Goal: Information Seeking & Learning: Learn about a topic

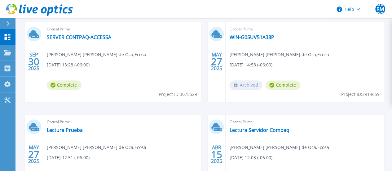
scroll to position [186, 0]
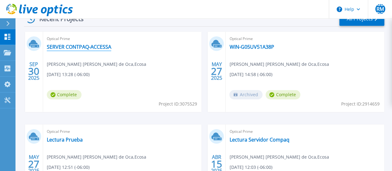
click at [87, 48] on link "SERVER CONTPAQ-ACCESSA" at bounding box center [79, 47] width 64 height 6
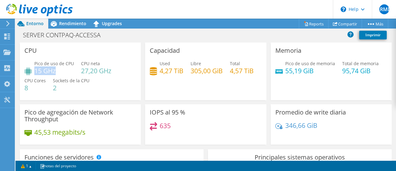
drag, startPoint x: 57, startPoint y: 71, endPoint x: 36, endPoint y: 70, distance: 21.4
click at [36, 70] on h4 "15 GHz" at bounding box center [54, 70] width 40 height 7
click at [108, 87] on div "Pico de uso de CPU 15 GHz CPU neta 27,20 GHz CPU Cores 8 Sockets de la CPU 2" at bounding box center [80, 78] width 112 height 37
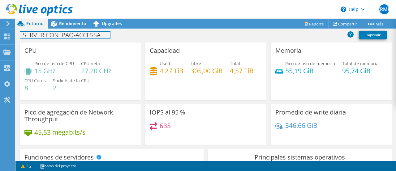
click at [60, 29] on div "SERVER CONTPAQ-ACCESSA Imprimir" at bounding box center [205, 34] width 381 height 11
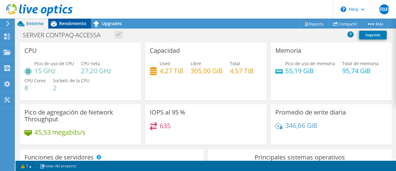
click at [63, 26] on span "Rendimiento" at bounding box center [72, 23] width 27 height 6
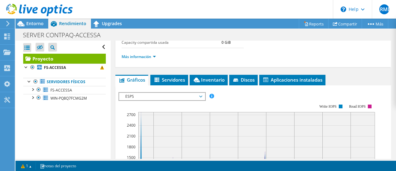
scroll to position [155, 0]
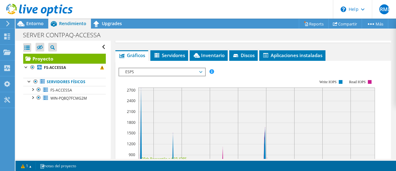
click at [203, 70] on span "ESPS" at bounding box center [162, 71] width 86 height 7
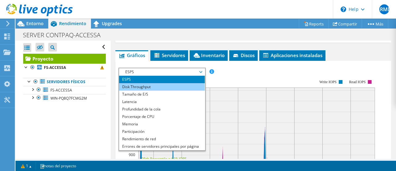
click at [180, 85] on li "Disk Throughput" at bounding box center [162, 86] width 86 height 7
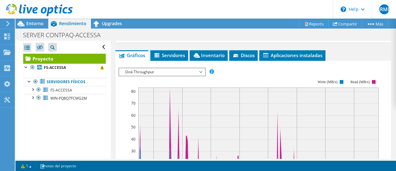
click at [204, 69] on span "Disk Throughput" at bounding box center [162, 71] width 86 height 7
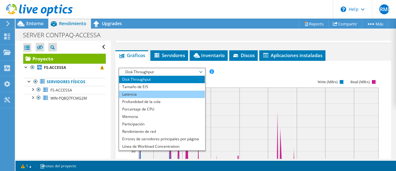
scroll to position [0, 0]
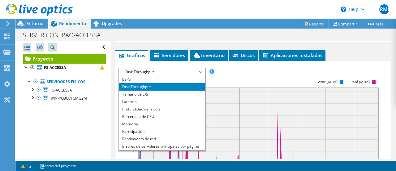
click at [236, 79] on rect at bounding box center [249, 133] width 260 height 124
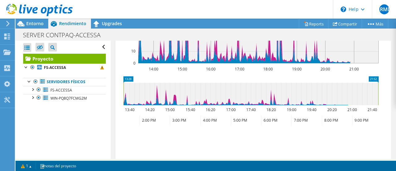
scroll to position [279, 0]
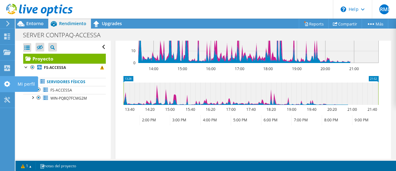
click at [9, 85] on use at bounding box center [7, 84] width 6 height 6
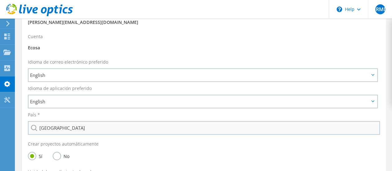
scroll to position [217, 0]
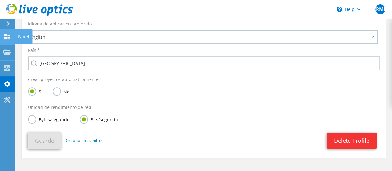
click at [4, 34] on icon at bounding box center [6, 36] width 7 height 6
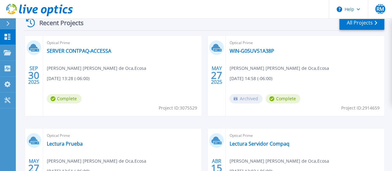
scroll to position [155, 0]
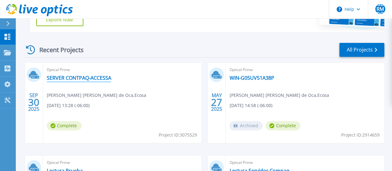
click at [88, 76] on link "SERVER CONTPAQ-ACCESSA" at bounding box center [79, 78] width 64 height 6
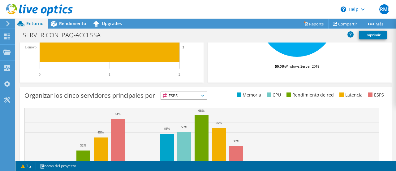
scroll to position [173, 0]
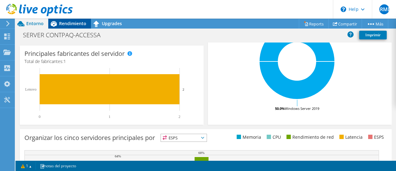
click at [71, 23] on span "Rendimiento" at bounding box center [72, 23] width 27 height 6
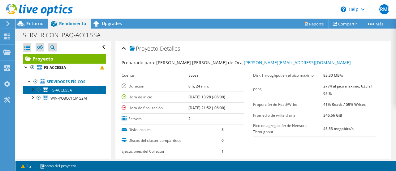
click at [69, 90] on span "FS-ACCESSA" at bounding box center [61, 89] width 22 height 5
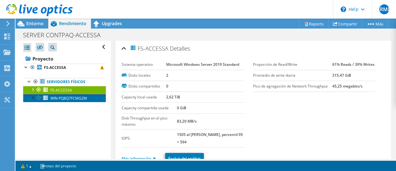
click at [84, 99] on span "WIN-PQ8Q7FCMG2M" at bounding box center [68, 97] width 37 height 5
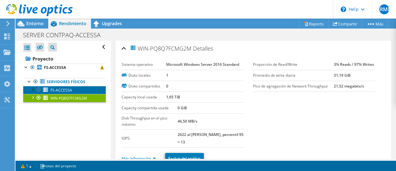
click at [78, 91] on link "FS-ACCESSA" at bounding box center [64, 90] width 83 height 8
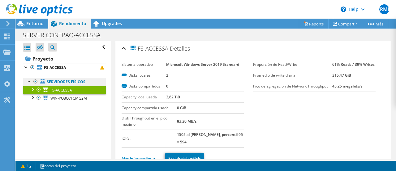
click at [73, 82] on link "Servidores físicos" at bounding box center [64, 82] width 83 height 8
click at [74, 80] on link "Servidores físicos" at bounding box center [64, 82] width 83 height 8
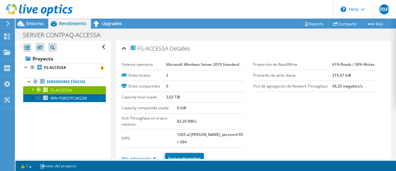
click at [84, 97] on span "WIN-PQ8Q7FCMG2M" at bounding box center [68, 97] width 37 height 5
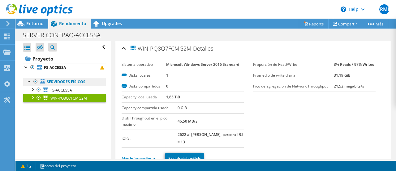
click at [76, 81] on link "Servidores físicos" at bounding box center [64, 82] width 83 height 8
click at [94, 83] on link "Servidores físicos" at bounding box center [64, 82] width 83 height 8
click at [78, 81] on link "Servidores físicos" at bounding box center [64, 82] width 83 height 8
click at [28, 80] on div at bounding box center [29, 81] width 6 height 6
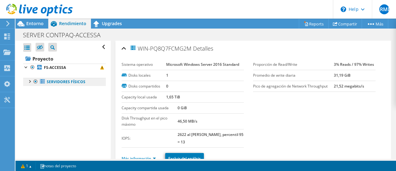
click at [48, 81] on link "Servidores físicos" at bounding box center [64, 82] width 83 height 8
click at [30, 81] on div at bounding box center [29, 81] width 6 height 6
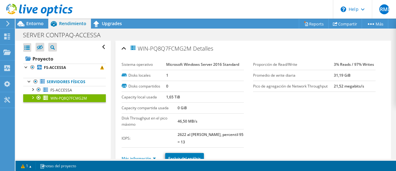
click at [32, 96] on div at bounding box center [32, 97] width 6 height 6
click at [33, 88] on div at bounding box center [32, 89] width 6 height 6
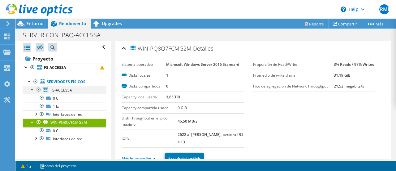
click at [33, 88] on div at bounding box center [32, 89] width 6 height 6
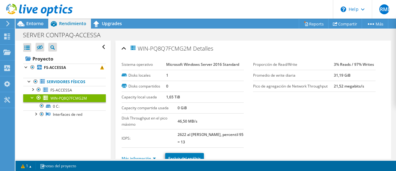
click at [32, 97] on div at bounding box center [32, 97] width 6 height 6
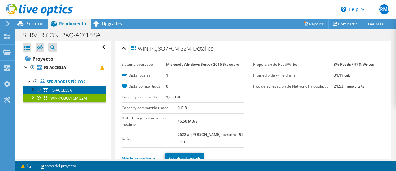
click at [52, 88] on span "FS-ACCESSA" at bounding box center [61, 89] width 22 height 5
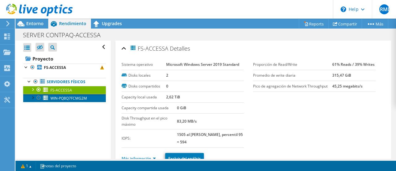
click at [80, 98] on span "WIN-PQ8Q7FCMG2M" at bounding box center [68, 97] width 37 height 5
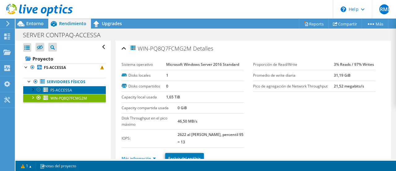
click at [78, 89] on link "FS-ACCESSA" at bounding box center [64, 90] width 83 height 8
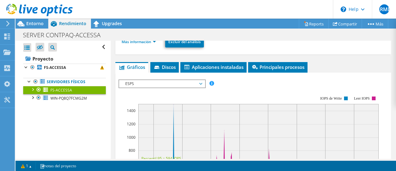
scroll to position [124, 0]
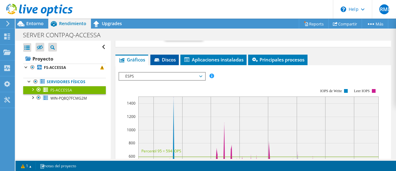
click at [168, 59] on span "Discos" at bounding box center [165, 59] width 22 height 6
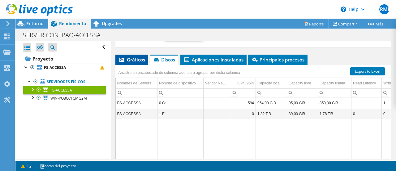
click at [136, 59] on span "Gráficos" at bounding box center [132, 59] width 27 height 6
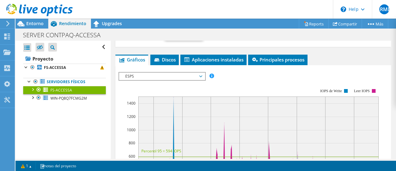
click at [201, 73] on span "ESPS" at bounding box center [162, 75] width 80 height 7
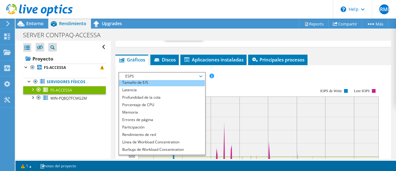
scroll to position [22, 0]
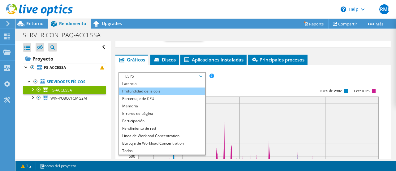
click at [185, 88] on li "Profundidad de la cola" at bounding box center [162, 90] width 86 height 7
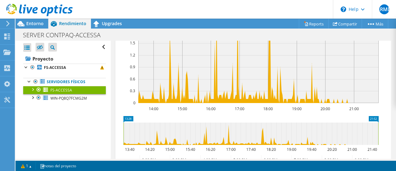
scroll to position [124, 0]
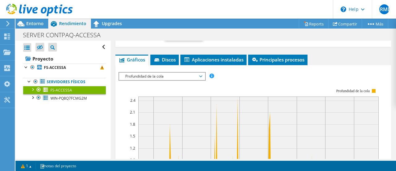
click at [201, 76] on span "Profundidad de la cola" at bounding box center [162, 75] width 80 height 7
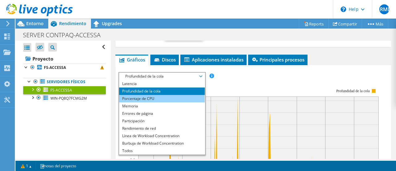
click at [185, 98] on li "Porcentaje de CPU" at bounding box center [162, 98] width 86 height 7
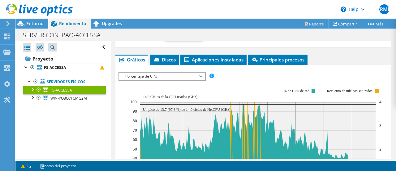
click at [192, 75] on span "Porcentaje de CPU" at bounding box center [162, 75] width 80 height 7
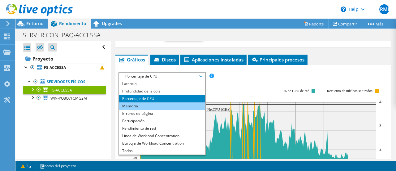
click at [163, 102] on li "Memoria" at bounding box center [162, 105] width 86 height 7
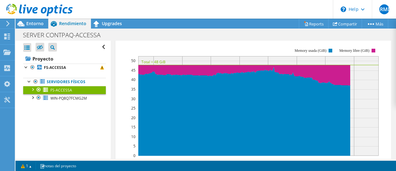
scroll to position [155, 0]
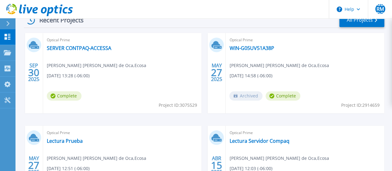
scroll to position [186, 0]
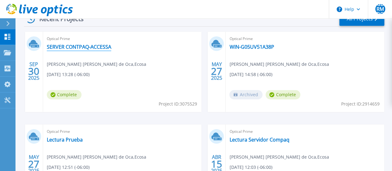
click at [91, 47] on link "SERVER CONTPAQ-ACCESSA" at bounding box center [79, 47] width 64 height 6
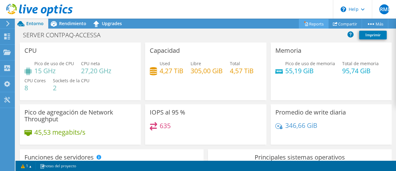
click at [305, 24] on icon at bounding box center [306, 23] width 5 height 5
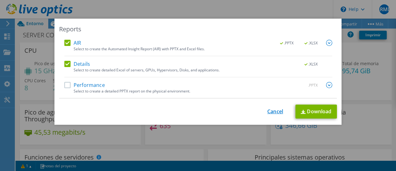
click at [273, 111] on link "Cancel" at bounding box center [276, 111] width 16 height 6
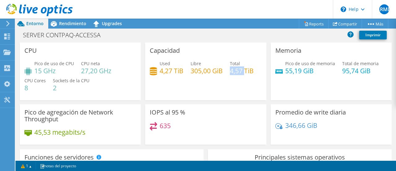
drag, startPoint x: 148, startPoint y: 89, endPoint x: 164, endPoint y: 89, distance: 15.8
click at [230, 74] on h4 "4,57 TiB" at bounding box center [242, 70] width 24 height 7
click at [199, 80] on div "Used 4,27 TiB Libre 305,00 GiB Total 4,57 TiB" at bounding box center [206, 70] width 112 height 20
drag, startPoint x: 157, startPoint y: 70, endPoint x: 170, endPoint y: 71, distance: 13.0
click at [169, 71] on div "Used 4,27 TiB" at bounding box center [167, 67] width 34 height 14
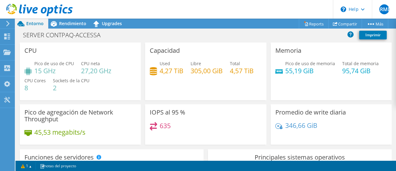
click at [179, 76] on div "Used 4,27 TiB Libre 305,00 GiB Total 4,57 TiB" at bounding box center [206, 70] width 112 height 20
drag, startPoint x: 338, startPoint y: 72, endPoint x: 363, endPoint y: 74, distance: 25.1
click at [363, 74] on h4 "95,74 GiB" at bounding box center [360, 70] width 37 height 7
click at [368, 91] on div "Memoria Pico de uso de memoria 55,19 GiB Total de memoria 95,74 GiB" at bounding box center [331, 71] width 121 height 58
click at [71, 24] on span "Rendimiento" at bounding box center [72, 23] width 27 height 6
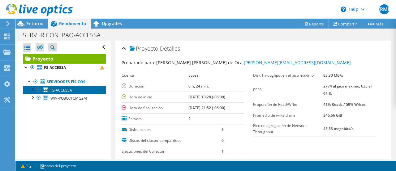
click at [51, 88] on span "FS-ACCESSA" at bounding box center [61, 89] width 22 height 5
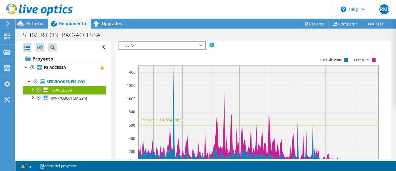
scroll to position [124, 0]
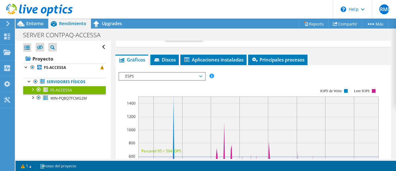
click at [202, 76] on span "ESPS" at bounding box center [162, 75] width 86 height 7
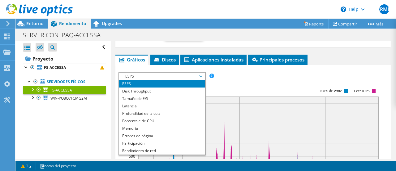
click at [217, 80] on rect at bounding box center [249, 142] width 260 height 124
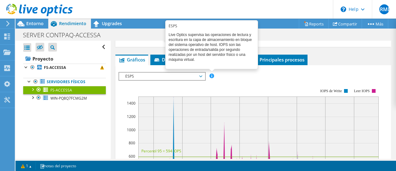
click at [212, 74] on span at bounding box center [212, 75] width 4 height 4
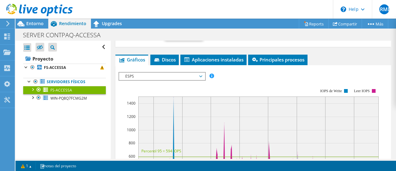
click at [283, 88] on rect at bounding box center [249, 142] width 260 height 124
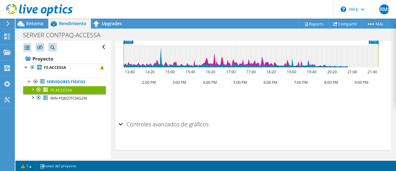
click at [121, 122] on div "Controles avanzados de gráficos" at bounding box center [254, 124] width 270 height 13
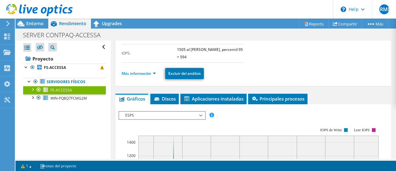
scroll to position [71, 0]
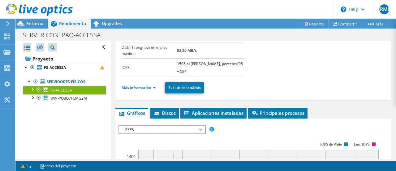
click at [198, 128] on span "ESPS" at bounding box center [162, 129] width 80 height 7
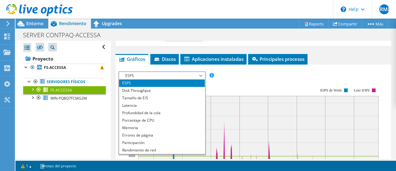
scroll to position [133, 0]
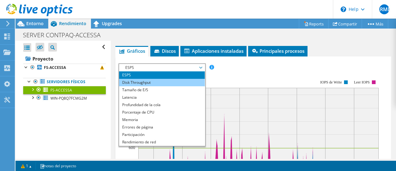
click at [163, 81] on li "Disk Throughput" at bounding box center [162, 82] width 86 height 7
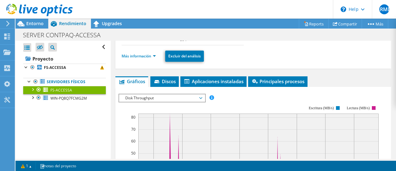
scroll to position [102, 0]
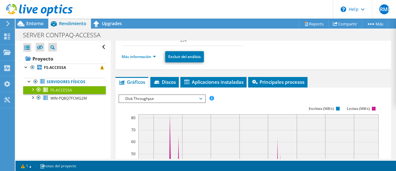
click at [200, 96] on span "Disk Throughput" at bounding box center [162, 98] width 80 height 7
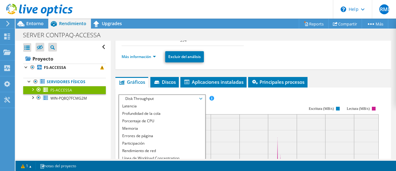
scroll to position [0, 0]
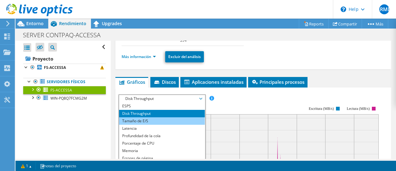
click at [173, 122] on li "Tamaño de E/S" at bounding box center [162, 120] width 86 height 7
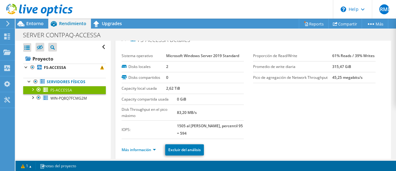
scroll to position [102, 0]
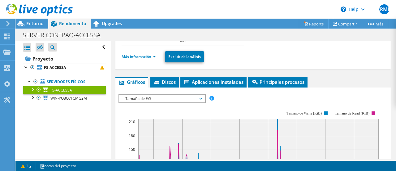
click at [191, 97] on span "Tamaño de E/S" at bounding box center [162, 98] width 80 height 7
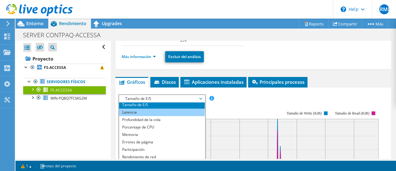
scroll to position [22, 0]
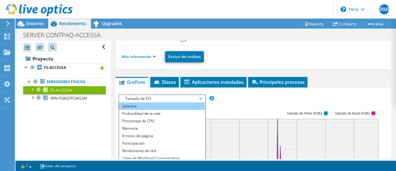
click at [176, 103] on li "Latencia" at bounding box center [162, 105] width 86 height 7
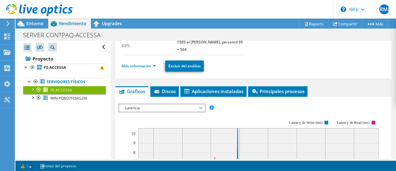
scroll to position [102, 0]
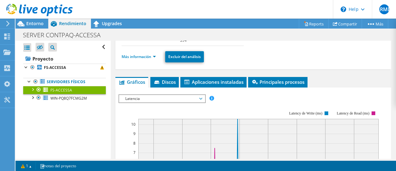
click at [202, 97] on span "Latencia" at bounding box center [162, 98] width 86 height 7
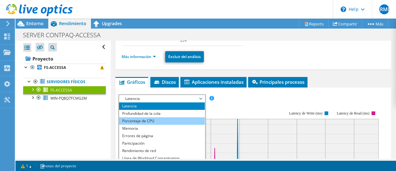
click at [167, 120] on li "Porcentaje de CPU" at bounding box center [162, 120] width 86 height 7
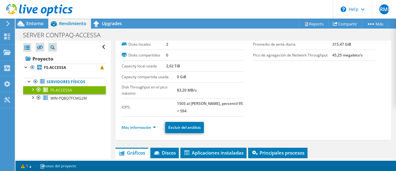
scroll to position [93, 0]
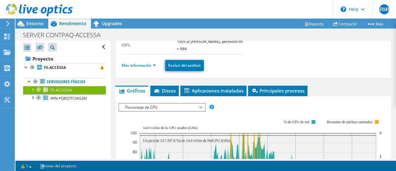
click at [54, 88] on span "FS-ACCESSA" at bounding box center [61, 89] width 22 height 5
click at [198, 89] on span "Aplicaciones instaladas" at bounding box center [214, 90] width 60 height 6
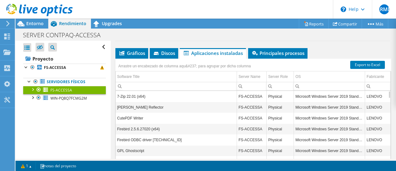
scroll to position [60, 0]
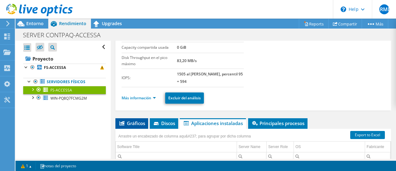
click at [131, 121] on span "Gráficos" at bounding box center [132, 123] width 27 height 6
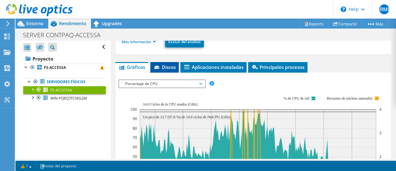
scroll to position [153, 0]
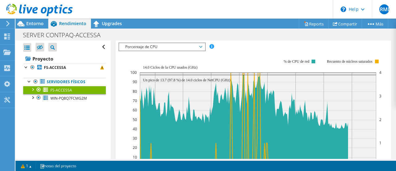
click at [204, 45] on span "Porcentaje de CPU" at bounding box center [162, 46] width 86 height 7
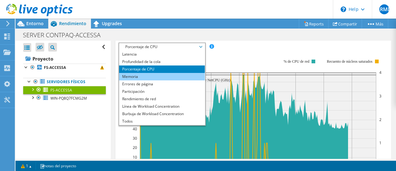
click at [169, 76] on li "Memoria" at bounding box center [162, 76] width 86 height 7
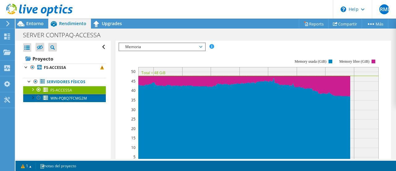
click at [73, 99] on span "WIN-PQ8Q7FCMG2M" at bounding box center [68, 97] width 37 height 5
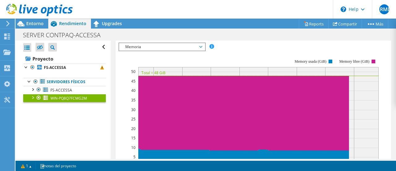
click at [202, 46] on icon at bounding box center [200, 47] width 3 height 2
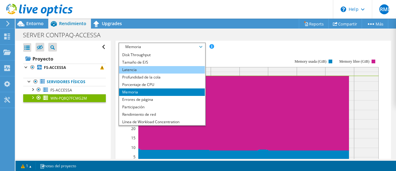
scroll to position [0, 0]
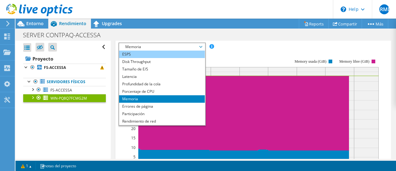
click at [167, 53] on li "ESPS" at bounding box center [162, 53] width 86 height 7
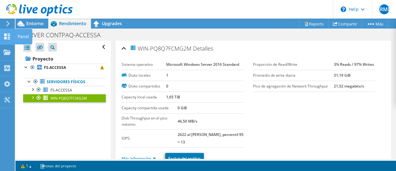
click at [7, 35] on use at bounding box center [7, 36] width 6 height 6
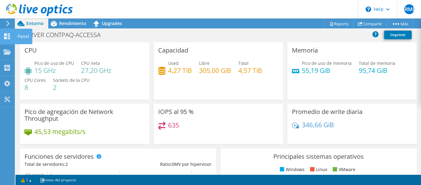
click at [5, 37] on use at bounding box center [7, 36] width 6 height 6
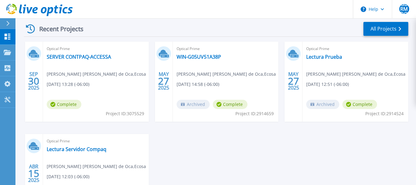
scroll to position [93, 0]
click at [93, 147] on link "Lectura Servidor Compaq" at bounding box center [77, 149] width 60 height 6
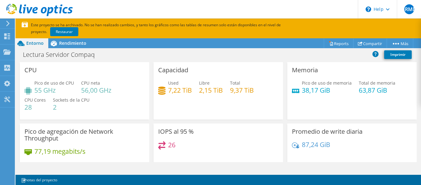
scroll to position [310, 0]
click at [66, 45] on span "Rendimiento" at bounding box center [72, 43] width 27 height 6
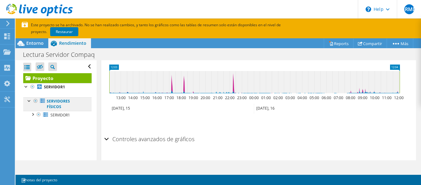
click at [64, 107] on link "Servidores físicos" at bounding box center [57, 105] width 68 height 14
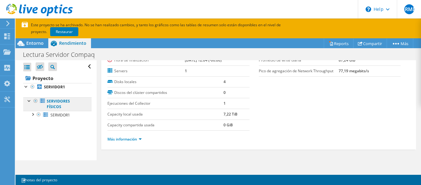
scroll to position [67, 0]
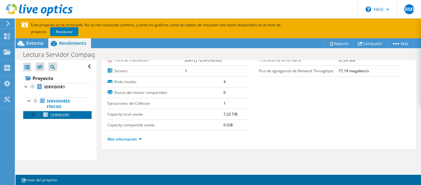
click at [62, 115] on span "SERVIDOR1" at bounding box center [60, 115] width 20 height 5
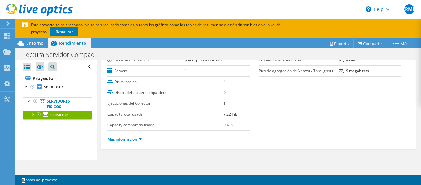
scroll to position [24, 0]
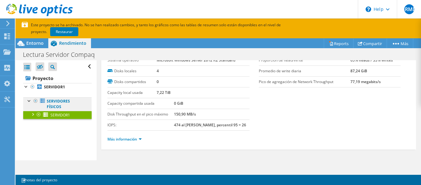
click at [61, 101] on link "Servidores físicos" at bounding box center [57, 105] width 68 height 14
click at [58, 116] on span "SERVIDOR1" at bounding box center [60, 115] width 20 height 5
click at [124, 140] on link "Más información" at bounding box center [124, 139] width 34 height 5
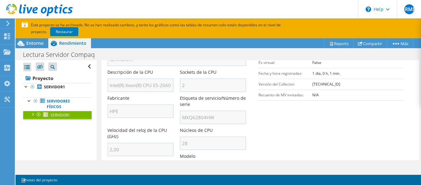
scroll to position [0, 0]
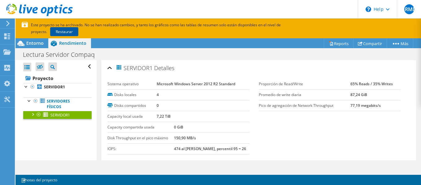
click at [50, 32] on link "Restaurar" at bounding box center [64, 31] width 28 height 9
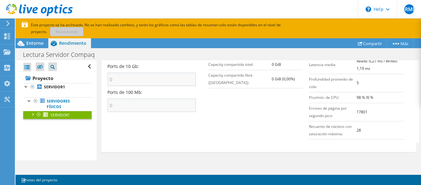
scroll to position [337, 0]
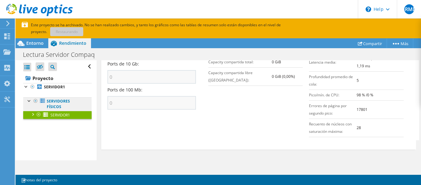
click at [56, 103] on link "Servidores físicos" at bounding box center [57, 105] width 68 height 14
click at [60, 116] on span "SERVIDOR1" at bounding box center [60, 115] width 20 height 5
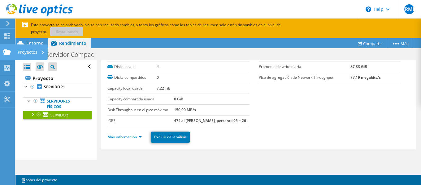
scroll to position [24, 0]
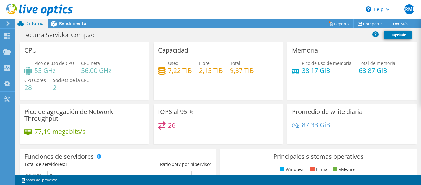
scroll to position [62, 0]
click at [72, 27] on div "Rendimiento" at bounding box center [69, 24] width 43 height 10
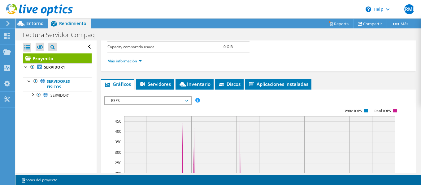
scroll to position [155, 0]
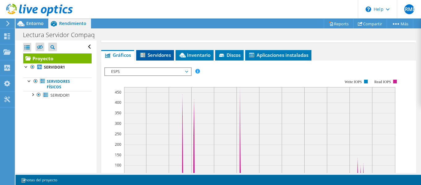
click at [158, 54] on span "Servidores" at bounding box center [155, 55] width 32 height 6
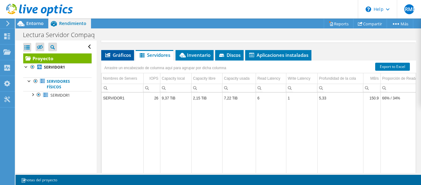
click at [124, 52] on li "Gráficos" at bounding box center [117, 55] width 33 height 11
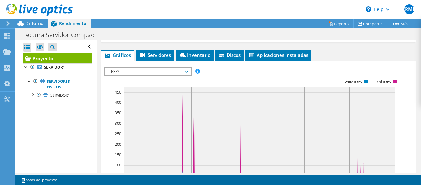
click at [183, 71] on span "ESPS" at bounding box center [148, 71] width 80 height 7
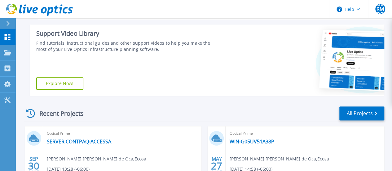
scroll to position [93, 0]
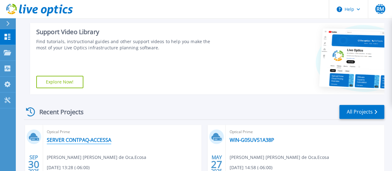
click at [85, 141] on link "SERVER CONTPAQ-ACCESSA" at bounding box center [79, 140] width 64 height 6
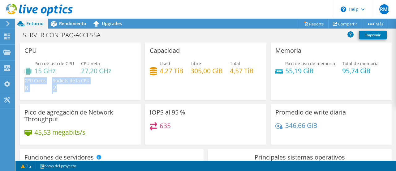
drag, startPoint x: 64, startPoint y: 86, endPoint x: 21, endPoint y: 87, distance: 43.0
click at [21, 87] on div "CPU Pico de uso de CPU 15 GHz CPU neta 27,20 GHz CPU Cores 8 Sockets de la CPU 2" at bounding box center [80, 71] width 121 height 58
click at [101, 91] on div "Pico de uso de CPU 15 GHz CPU neta 27,20 GHz CPU Cores 8 Sockets de la CPU 2" at bounding box center [80, 78] width 112 height 37
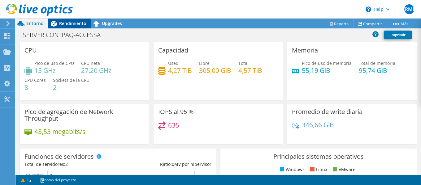
click at [66, 25] on span "Rendimiento" at bounding box center [72, 23] width 27 height 6
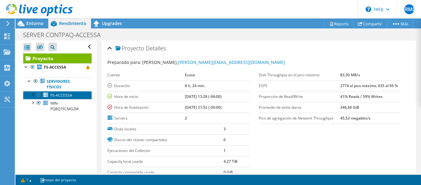
click at [67, 95] on span "FS-ACCESSA" at bounding box center [61, 95] width 22 height 5
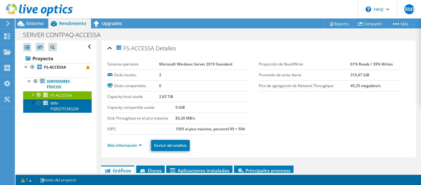
click at [67, 107] on span "WIN-PQ8Q7FCMG2M" at bounding box center [64, 106] width 28 height 11
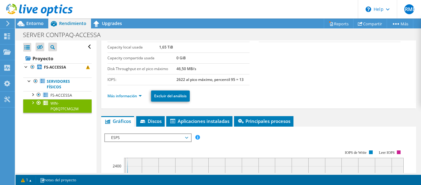
scroll to position [62, 0]
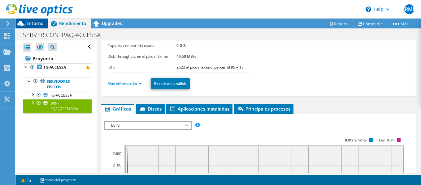
click at [30, 24] on span "Entorno" at bounding box center [34, 23] width 17 height 6
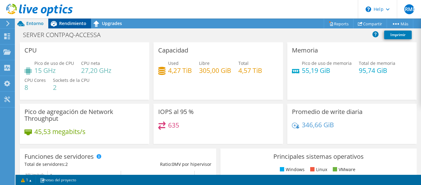
click at [79, 24] on span "Rendimiento" at bounding box center [72, 23] width 27 height 6
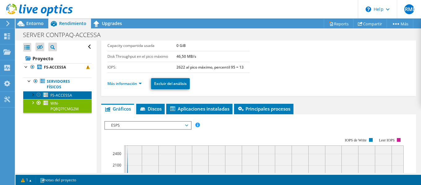
click at [64, 96] on span "FS-ACCESSA" at bounding box center [61, 95] width 22 height 5
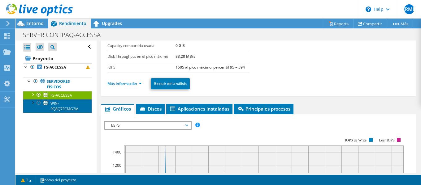
click at [64, 105] on link "WIN-PQ8Q7FCMG2M" at bounding box center [57, 106] width 68 height 14
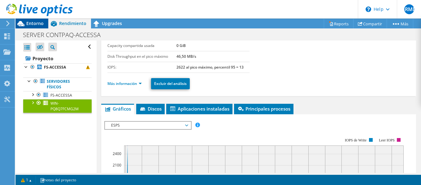
click at [35, 24] on span "Entorno" at bounding box center [34, 23] width 17 height 6
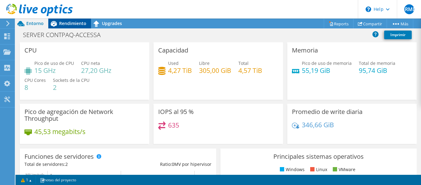
click at [62, 24] on span "Rendimiento" at bounding box center [72, 23] width 27 height 6
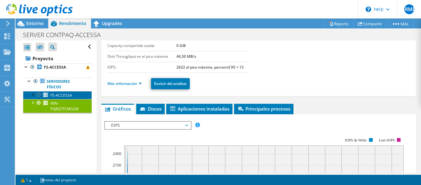
click at [53, 93] on span "FS-ACCESSA" at bounding box center [61, 95] width 22 height 5
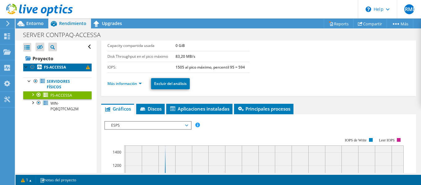
click at [86, 67] on span at bounding box center [88, 68] width 4 height 4
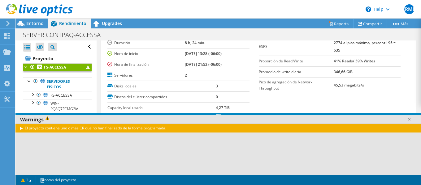
scroll to position [31, 0]
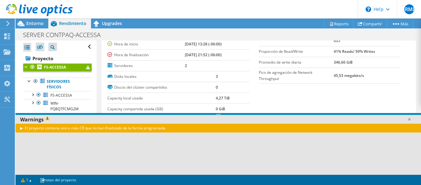
click at [47, 119] on span at bounding box center [48, 119] width 9 height 7
click at [20, 128] on div "El proyecto contiene uno o más CR que no han finalizado de la forma programada." at bounding box center [218, 128] width 406 height 9
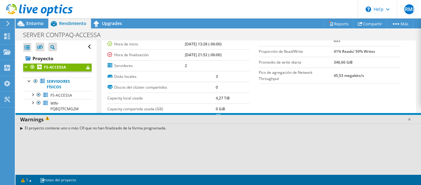
click at [21, 128] on div "El proyecto contiene uno o más CR que no han finalizado de la forma programada." at bounding box center [218, 128] width 406 height 9
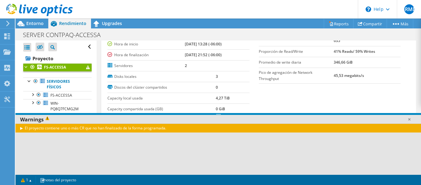
click at [21, 128] on div "El proyecto contiene uno o más CR que no han finalizado de la forma programada." at bounding box center [218, 128] width 406 height 9
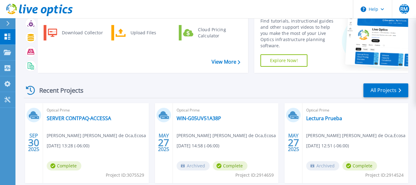
scroll to position [62, 0]
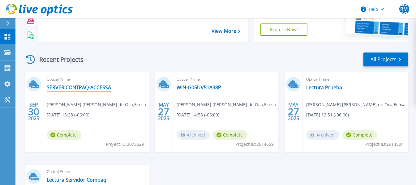
click at [80, 85] on link "SERVER CONTPAQ-ACCESSA" at bounding box center [79, 88] width 64 height 6
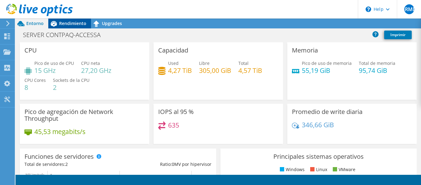
click at [67, 24] on span "Rendimiento" at bounding box center [72, 23] width 27 height 6
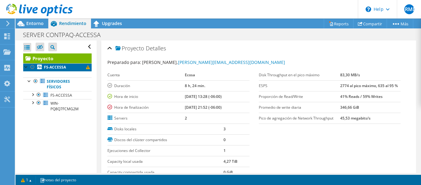
click at [86, 69] on span at bounding box center [88, 68] width 4 height 4
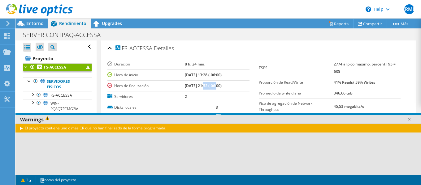
drag, startPoint x: 196, startPoint y: 86, endPoint x: 209, endPoint y: 87, distance: 12.4
click at [209, 87] on b "[DATE] 21:52 (-06:00)" at bounding box center [203, 85] width 37 height 5
click at [237, 86] on td "[DATE] 21:52 (-06:00)" at bounding box center [217, 85] width 64 height 11
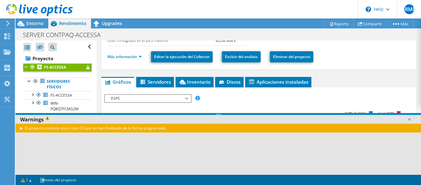
scroll to position [93, 0]
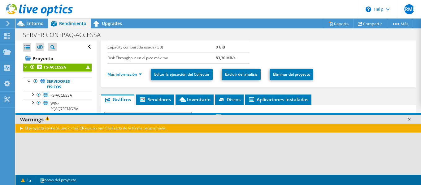
click at [408, 120] on link at bounding box center [409, 119] width 6 height 6
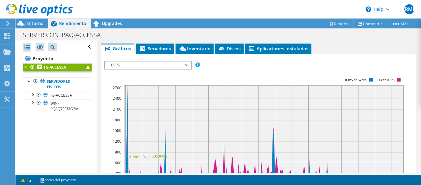
scroll to position [155, 0]
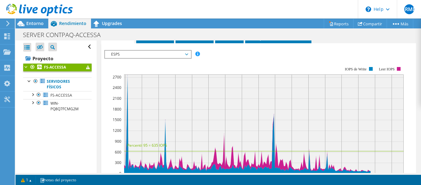
click at [188, 55] on span "ESPS" at bounding box center [148, 54] width 86 height 7
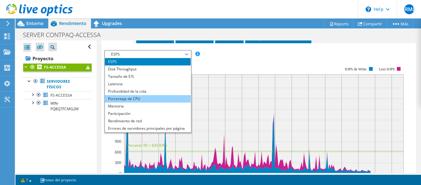
click at [168, 97] on li "Porcentaje de CPU" at bounding box center [148, 98] width 86 height 7
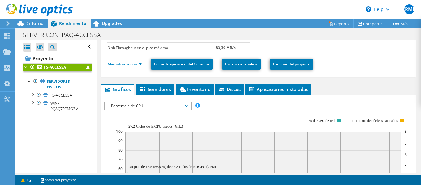
scroll to position [93, 0]
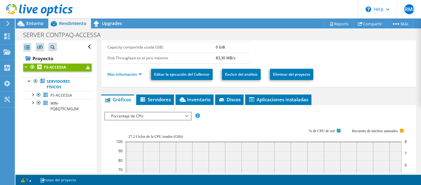
click at [85, 46] on div "Abrir todo Cerrar todo Ocultar nodos excluidos Filtro de árbol del proyecto" at bounding box center [57, 47] width 68 height 13
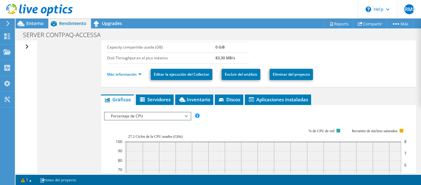
click at [27, 46] on div "Abrir todo Cerrar todo Ocultar nodos excluidos Filtro de árbol del proyecto" at bounding box center [27, 47] width 9 height 13
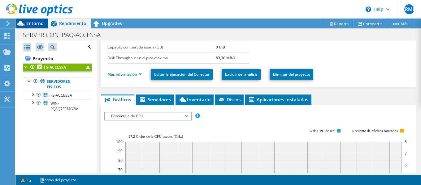
click at [30, 24] on span "Entorno" at bounding box center [34, 23] width 17 height 6
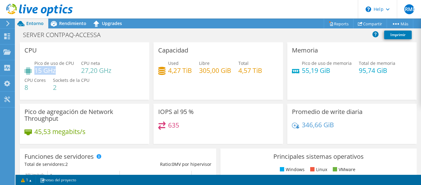
drag, startPoint x: 35, startPoint y: 70, endPoint x: 59, endPoint y: 69, distance: 24.5
click at [59, 69] on h4 "15 GHz" at bounding box center [54, 70] width 40 height 7
click at [103, 90] on div "Pico de uso de CPU 15 GHz CPU neta 27,20 GHz CPU Cores 8 Sockets de la CPU 2" at bounding box center [84, 78] width 120 height 37
drag, startPoint x: 78, startPoint y: 71, endPoint x: 106, endPoint y: 70, distance: 27.9
click at [106, 70] on div "Pico de uso de CPU 15 GHz CPU neta 27,20 GHz CPU Cores 8 Sockets de la CPU 2" at bounding box center [84, 78] width 120 height 37
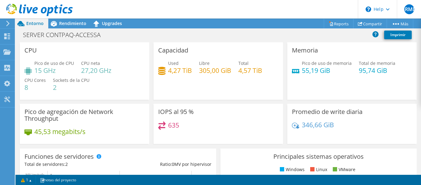
click at [134, 83] on div "Pico de uso de CPU 15 GHz CPU neta 27,20 GHz CPU Cores 8 Sockets de la CPU 2" at bounding box center [84, 78] width 120 height 37
drag, startPoint x: 50, startPoint y: 87, endPoint x: 64, endPoint y: 87, distance: 13.6
click at [64, 87] on div "Pico de uso de CPU 15 GHz CPU neta 27,20 GHz CPU Cores 8 Sockets de la CPU 2" at bounding box center [84, 78] width 120 height 37
click at [83, 89] on h4 "2" at bounding box center [71, 87] width 37 height 7
drag, startPoint x: 78, startPoint y: 70, endPoint x: 118, endPoint y: 72, distance: 39.6
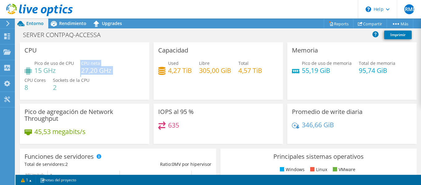
click at [118, 72] on div "Pico de uso de CPU 15 GHz CPU neta 27,20 GHz CPU Cores 8 Sockets de la CPU 2" at bounding box center [84, 78] width 120 height 37
click at [122, 85] on div "Pico de uso de CPU 15 GHz CPU neta 27,20 GHz CPU Cores 8 Sockets de la CPU 2" at bounding box center [84, 78] width 120 height 37
click at [75, 24] on span "Rendimiento" at bounding box center [72, 23] width 27 height 6
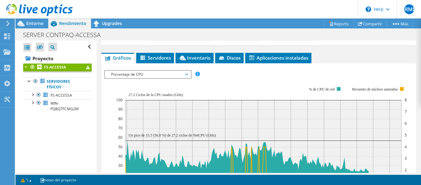
scroll to position [124, 0]
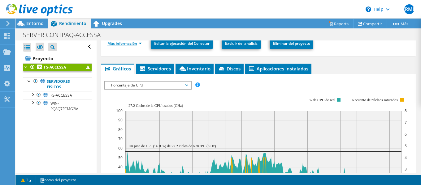
click at [137, 45] on link "Más información" at bounding box center [124, 43] width 34 height 5
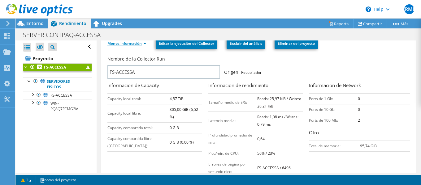
click at [133, 46] on link "Menos información" at bounding box center [126, 43] width 39 height 5
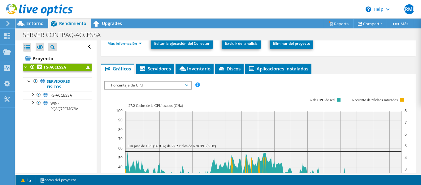
click at [25, 67] on div at bounding box center [26, 66] width 6 height 6
click at [60, 97] on span "FS-ACCESSA" at bounding box center [61, 95] width 22 height 5
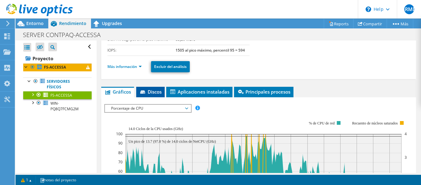
scroll to position [93, 0]
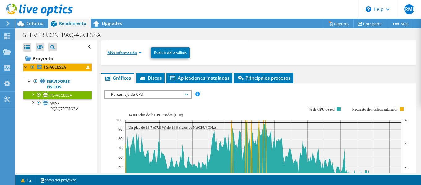
click at [137, 54] on link "Más información" at bounding box center [124, 52] width 34 height 5
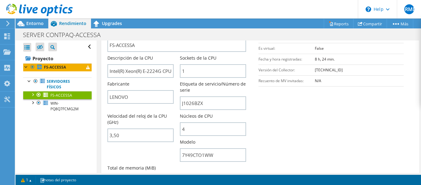
scroll to position [155, 0]
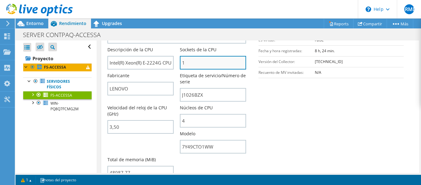
drag, startPoint x: 190, startPoint y: 65, endPoint x: 180, endPoint y: 64, distance: 10.5
click at [180, 64] on input "1" at bounding box center [213, 63] width 66 height 14
click at [285, 118] on section "Información del Server Nombre del Server FS-ACCESSA Descripción de la CPU Intel…" at bounding box center [260, 95] width 306 height 176
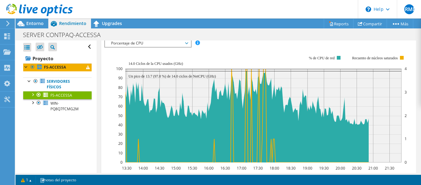
scroll to position [495, 0]
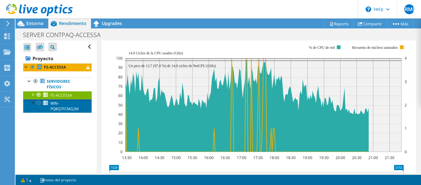
click at [63, 110] on span "WIN-PQ8Q7FCMG2M" at bounding box center [64, 106] width 28 height 11
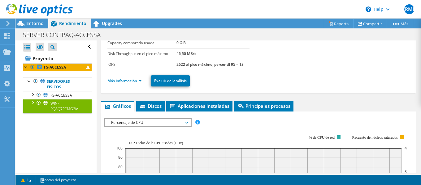
scroll to position [62, 0]
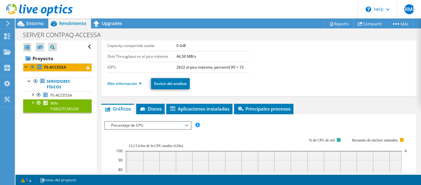
click at [131, 81] on li "Más información" at bounding box center [126, 83] width 38 height 7
click at [131, 83] on link "Más información" at bounding box center [124, 83] width 34 height 5
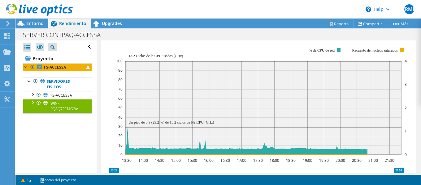
scroll to position [495, 0]
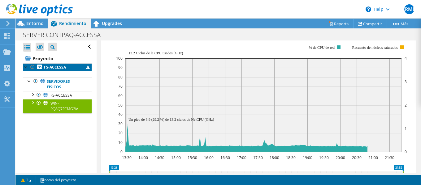
click at [48, 69] on b "FS-ACCESSA" at bounding box center [55, 67] width 22 height 5
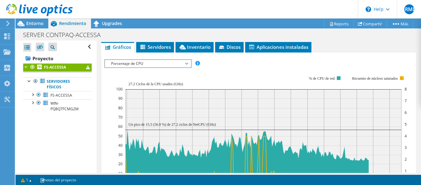
scroll to position [115, 0]
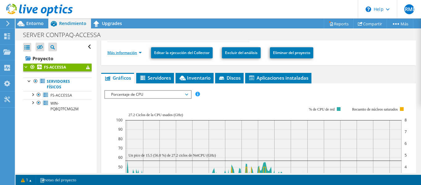
click at [134, 52] on link "Más información" at bounding box center [124, 52] width 34 height 5
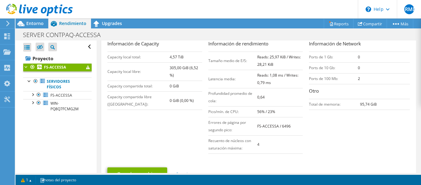
scroll to position [176, 0]
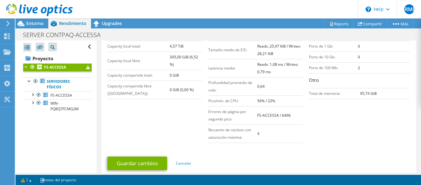
drag, startPoint x: 258, startPoint y: 134, endPoint x: 254, endPoint y: 135, distance: 3.5
click at [254, 135] on tr "Recuento de núcleos con saturación máxima: 4" at bounding box center [255, 134] width 95 height 18
click at [298, 137] on td "4" at bounding box center [280, 134] width 46 height 18
drag, startPoint x: 263, startPoint y: 135, endPoint x: 254, endPoint y: 134, distance: 8.5
click at [254, 134] on tr "Recuento de núcleos con saturación máxima: 4" at bounding box center [255, 134] width 95 height 18
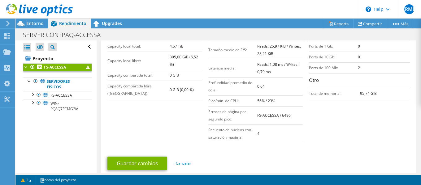
click at [301, 136] on div "Información de rendimiento Tamaño medio de E/S: Reads: 25,97 KiB / Writes: 28,2…" at bounding box center [258, 86] width 101 height 114
click at [71, 96] on span "FS-ACCESSA" at bounding box center [61, 95] width 22 height 5
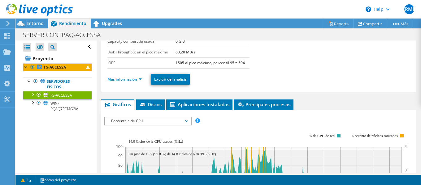
scroll to position [62, 0]
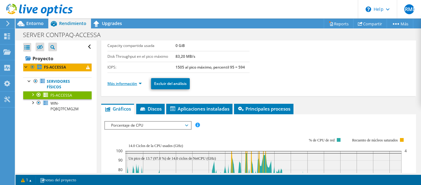
click at [140, 82] on link "Más información" at bounding box center [124, 83] width 34 height 5
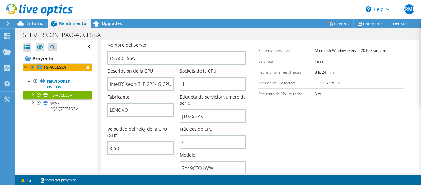
scroll to position [93, 0]
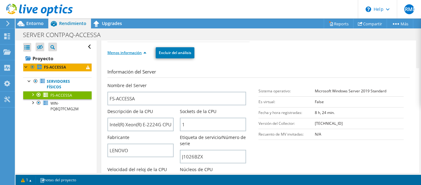
click at [145, 54] on link "Menos información" at bounding box center [126, 52] width 39 height 5
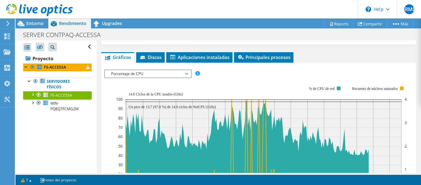
scroll to position [124, 0]
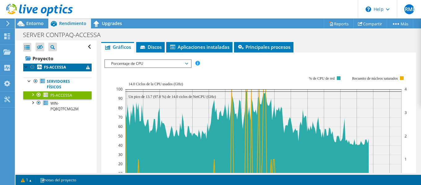
click at [46, 66] on b "FS-ACCESSA" at bounding box center [55, 67] width 22 height 5
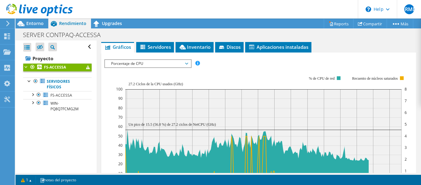
scroll to position [115, 0]
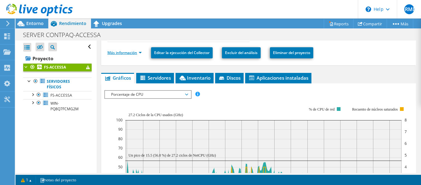
click at [138, 53] on link "Más información" at bounding box center [124, 52] width 34 height 5
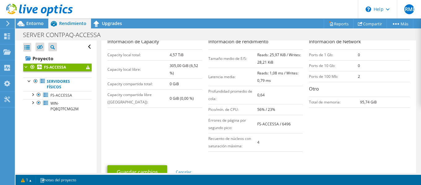
scroll to position [176, 0]
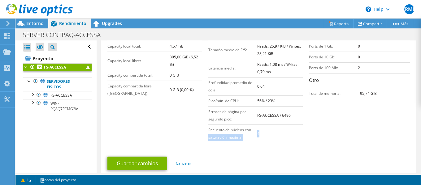
drag, startPoint x: 259, startPoint y: 132, endPoint x: 253, endPoint y: 133, distance: 5.3
click at [253, 133] on tr "Recuento de núcleos con saturación máxima: 4" at bounding box center [255, 134] width 95 height 18
click at [309, 138] on div "Nombre de la Collector Run FS-ACCESSA Origen: Recopilador Información de Capaci…" at bounding box center [260, 74] width 306 height 145
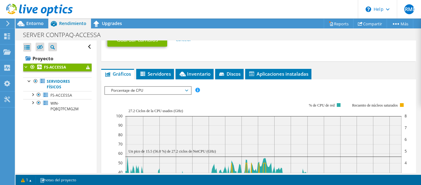
scroll to position [310, 0]
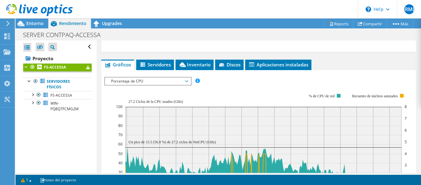
click at [188, 83] on span "Porcentaje de CPU" at bounding box center [148, 81] width 80 height 7
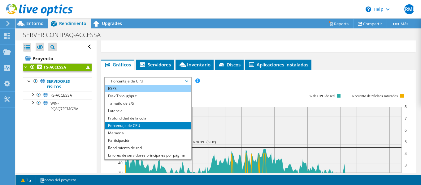
click at [146, 90] on li "ESPS" at bounding box center [148, 88] width 86 height 7
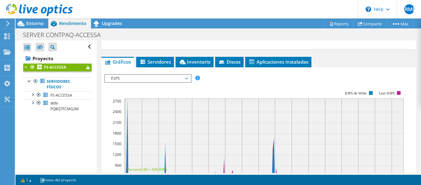
scroll to position [279, 0]
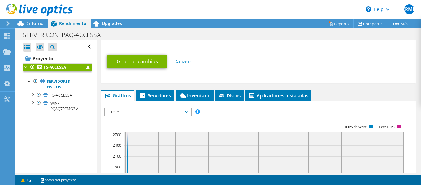
click at [188, 110] on span "ESPS" at bounding box center [148, 112] width 80 height 7
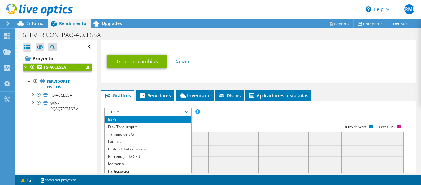
click at [210, 119] on rect at bounding box center [253, 178] width 299 height 124
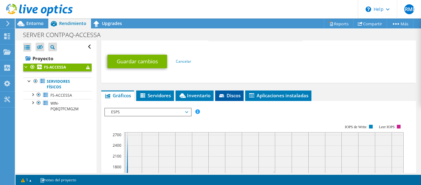
click at [233, 93] on span "Discos" at bounding box center [229, 96] width 22 height 6
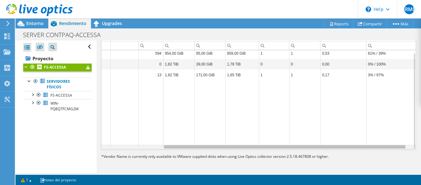
scroll to position [0, 0]
drag, startPoint x: 250, startPoint y: 149, endPoint x: 336, endPoint y: 144, distance: 85.6
click at [336, 144] on body "GBRMDO Usuario final Glenn Bryan Ramos Montes de Oca Glenn_Ramos@ecosa.com.mx E…" at bounding box center [210, 92] width 421 height 185
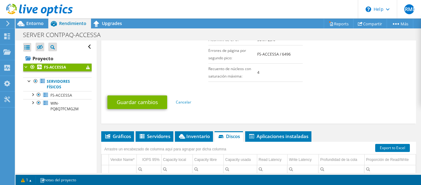
scroll to position [207, 0]
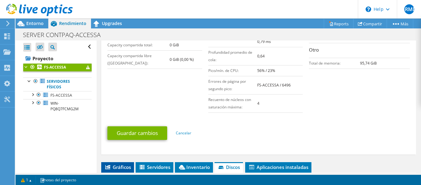
click at [115, 166] on span "Gráficos" at bounding box center [117, 167] width 27 height 6
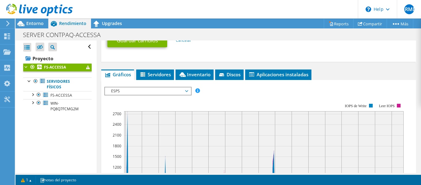
scroll to position [331, 0]
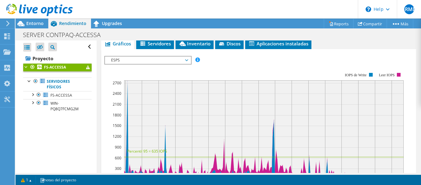
click at [190, 59] on span "ESPS" at bounding box center [148, 60] width 86 height 7
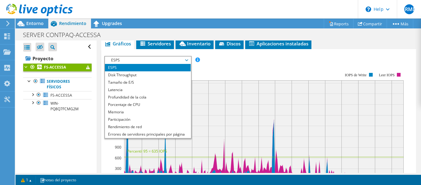
click at [190, 59] on span "ESPS" at bounding box center [148, 60] width 86 height 7
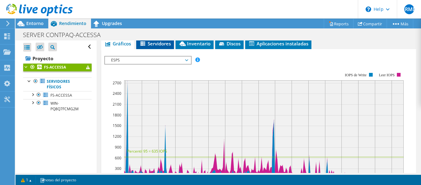
click at [156, 43] on span "Servidores" at bounding box center [155, 44] width 32 height 6
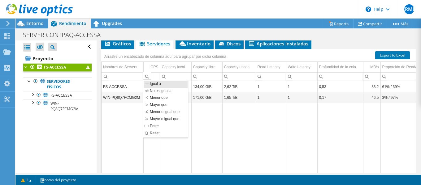
click at [210, 139] on td "Data grid" at bounding box center [206, 141] width 31 height 77
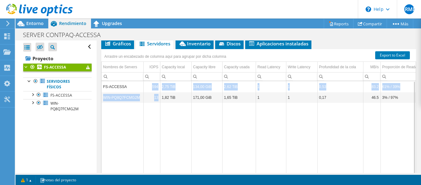
drag, startPoint x: 151, startPoint y: 86, endPoint x: 159, endPoint y: 98, distance: 14.1
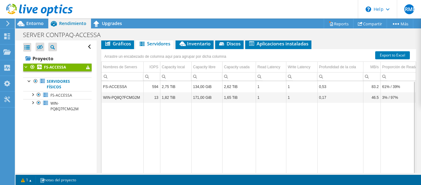
click at [167, 110] on td "Data grid" at bounding box center [175, 141] width 31 height 77
click at [119, 48] on li "Gráficos" at bounding box center [117, 44] width 33 height 11
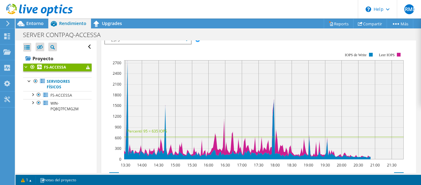
scroll to position [362, 0]
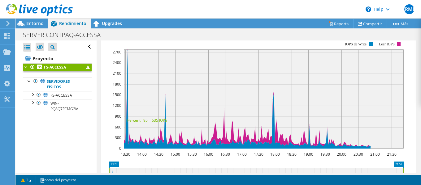
drag, startPoint x: 127, startPoint y: 121, endPoint x: 145, endPoint y: 120, distance: 17.4
click at [145, 120] on text "Percentil 95 = 635 IOPS" at bounding box center [147, 120] width 40 height 5
click at [146, 121] on text "Percentil 95 = 635 IOPS" at bounding box center [147, 120] width 40 height 5
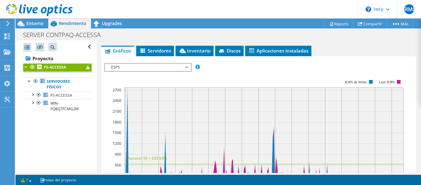
scroll to position [300, 0]
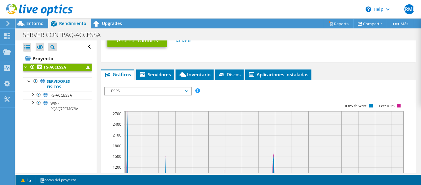
click at [162, 91] on span "ESPS" at bounding box center [148, 91] width 80 height 7
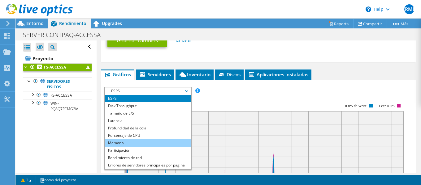
click at [134, 141] on li "Memoria" at bounding box center [148, 143] width 86 height 7
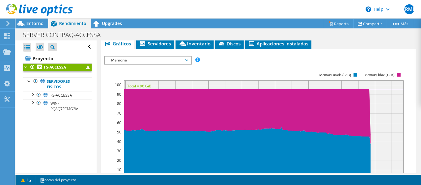
scroll to position [362, 0]
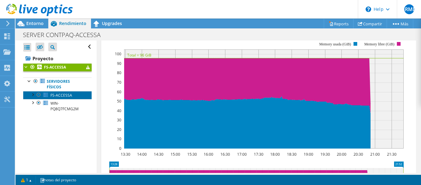
click at [65, 94] on span "FS-ACCESSA" at bounding box center [61, 95] width 22 height 5
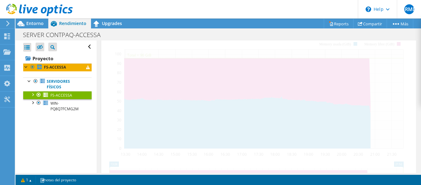
scroll to position [158, 0]
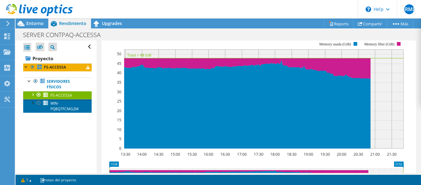
click at [58, 110] on span "WIN-PQ8Q7FCMG2M" at bounding box center [64, 106] width 28 height 11
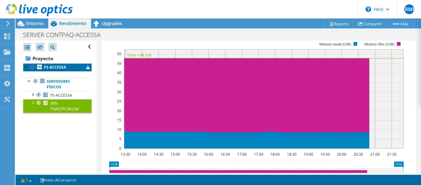
click at [55, 65] on b "FS-ACCESSA" at bounding box center [55, 67] width 22 height 5
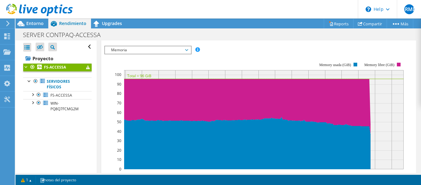
scroll to position [118, 0]
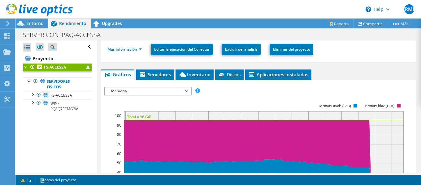
click at [161, 91] on span "Memoria" at bounding box center [148, 91] width 80 height 7
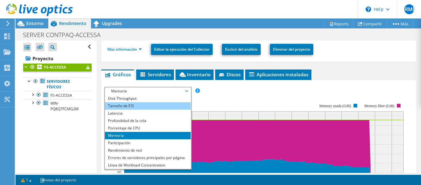
scroll to position [0, 0]
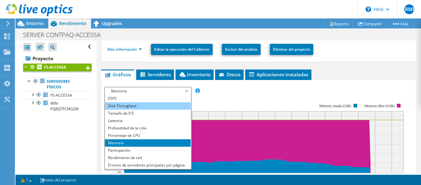
click at [142, 107] on li "Disk Throughput" at bounding box center [148, 105] width 86 height 7
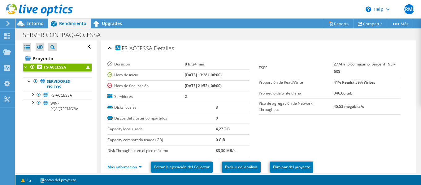
drag, startPoint x: 214, startPoint y: 109, endPoint x: 211, endPoint y: 108, distance: 3.1
click at [211, 108] on tr "Disks locales 3" at bounding box center [178, 107] width 142 height 11
click at [267, 125] on section "Duración 8 h, 24 min. Hora de inicio 09/30/2025, 13:28 (-06:00) Hora de finaliz…" at bounding box center [258, 108] width 302 height 98
click at [28, 24] on span "Entorno" at bounding box center [34, 23] width 17 height 6
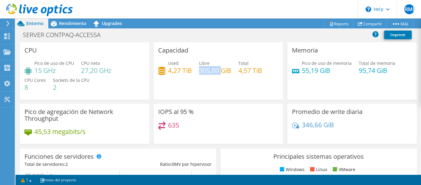
drag, startPoint x: 198, startPoint y: 70, endPoint x: 219, endPoint y: 68, distance: 21.1
click at [219, 68] on h4 "305,00 GiB" at bounding box center [215, 70] width 32 height 7
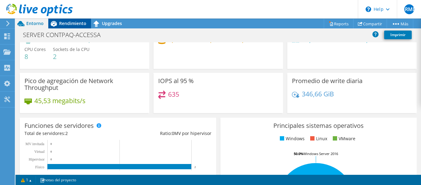
click at [73, 25] on span "Rendimiento" at bounding box center [72, 23] width 27 height 6
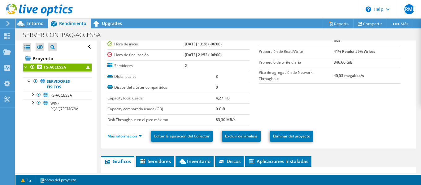
scroll to position [62, 0]
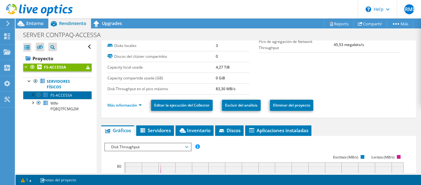
click at [54, 94] on span "FS-ACCESSA" at bounding box center [61, 95] width 22 height 5
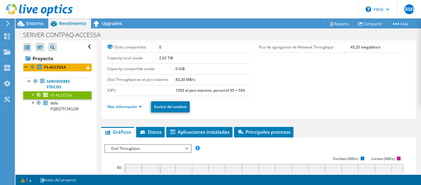
scroll to position [0, 0]
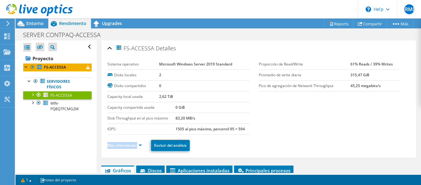
click at [139, 142] on li "Más información" at bounding box center [126, 145] width 38 height 7
click at [139, 147] on link "Más información" at bounding box center [124, 145] width 34 height 5
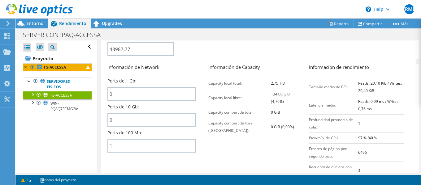
scroll to position [310, 0]
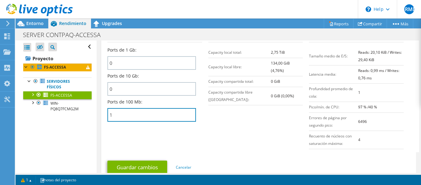
drag, startPoint x: 154, startPoint y: 118, endPoint x: 101, endPoint y: 114, distance: 54.0
click at [101, 114] on div "FS-ACCESSA Detalles Sistema operativo Microsoft Windows Server 2019 Standard Di…" at bounding box center [259, 99] width 324 height 737
click at [225, 118] on section "Información de Network Ports de 1 Gb: 0 Ports de 10 Gb: 0 Ports de 100 Mb: 1 In…" at bounding box center [260, 93] width 306 height 120
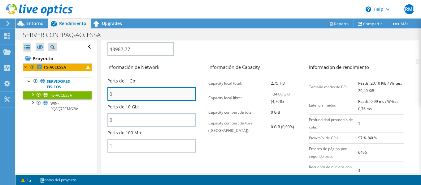
drag, startPoint x: 182, startPoint y: 99, endPoint x: 179, endPoint y: 98, distance: 3.2
click at [181, 98] on input "0" at bounding box center [151, 94] width 89 height 14
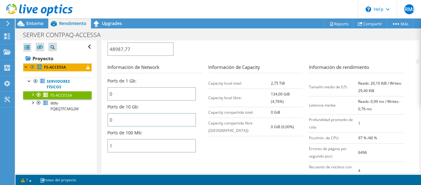
click at [194, 78] on div "Ports de 1 Gb: 0" at bounding box center [151, 89] width 89 height 23
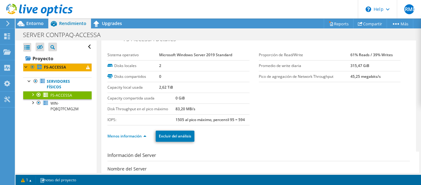
scroll to position [0, 0]
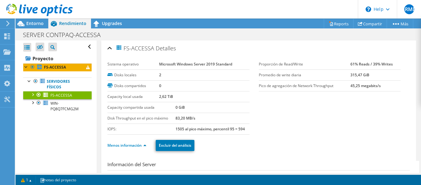
click at [65, 95] on span "FS-ACCESSA" at bounding box center [61, 95] width 22 height 5
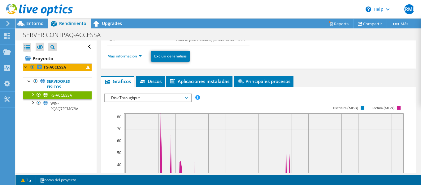
scroll to position [93, 0]
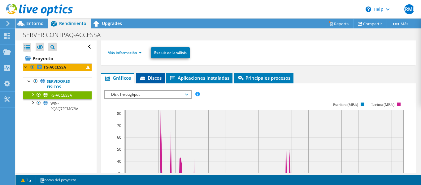
click at [158, 81] on li "Discos" at bounding box center [150, 78] width 28 height 11
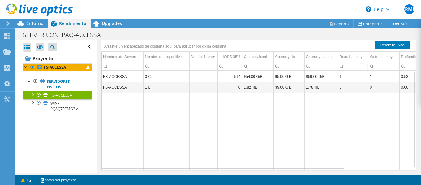
scroll to position [124, 0]
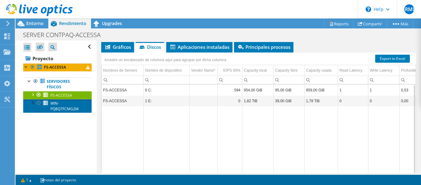
click at [70, 105] on link "WIN-PQ8Q7FCMG2M" at bounding box center [57, 106] width 68 height 14
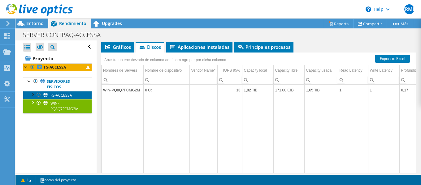
click at [66, 95] on span "FS-ACCESSA" at bounding box center [61, 95] width 22 height 5
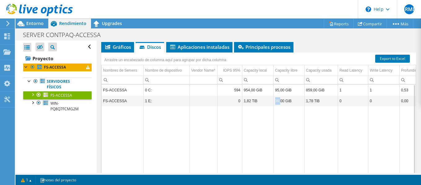
drag, startPoint x: 276, startPoint y: 103, endPoint x: 280, endPoint y: 102, distance: 3.7
click at [280, 102] on td "39,00 GiB" at bounding box center [288, 101] width 31 height 11
click at [285, 122] on td "Data grid" at bounding box center [288, 145] width 31 height 77
drag, startPoint x: 302, startPoint y: 92, endPoint x: 318, endPoint y: 106, distance: 21.3
click at [318, 106] on tbody "FS-ACCESSA 0 C: 594 954,00 GiB 95,00 GiB 859,00 GiB 1 1 0,53 61% / 39% FS-ACCES…" at bounding box center [299, 134] width 395 height 99
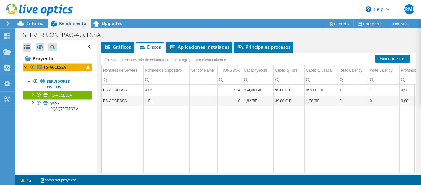
click at [297, 107] on td "Data grid" at bounding box center [288, 145] width 31 height 77
drag, startPoint x: 243, startPoint y: 92, endPoint x: 254, endPoint y: 92, distance: 10.8
click at [254, 92] on td "954,00 GiB" at bounding box center [257, 90] width 31 height 11
click at [270, 129] on td "Data grid" at bounding box center [257, 145] width 31 height 77
click at [202, 47] on span "Aplicaciones instaladas" at bounding box center [199, 47] width 60 height 6
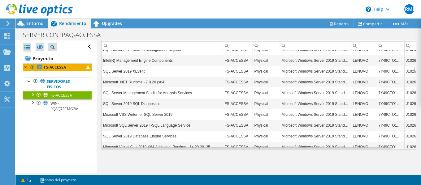
scroll to position [334, 0]
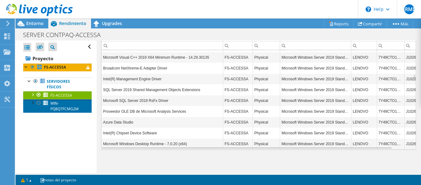
click at [73, 107] on span "WIN-PQ8Q7FCMG2M" at bounding box center [64, 106] width 28 height 11
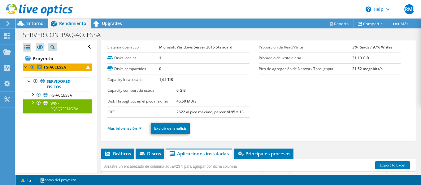
scroll to position [31, 0]
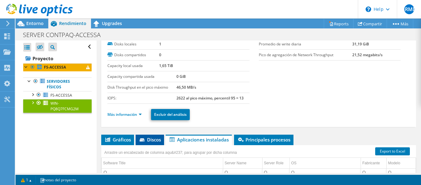
click at [146, 137] on span "Discos" at bounding box center [150, 140] width 22 height 6
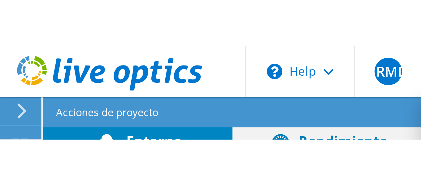
scroll to position [0, 0]
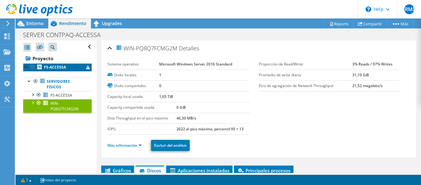
click at [66, 69] on link "FS-ACCESSA" at bounding box center [57, 67] width 68 height 8
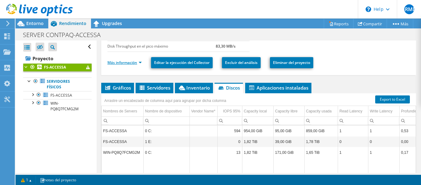
scroll to position [114, 0]
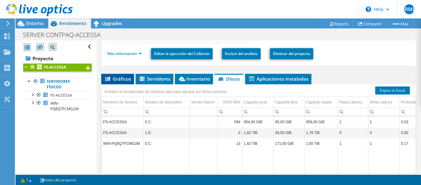
click at [129, 81] on span "Gráficos" at bounding box center [117, 79] width 27 height 6
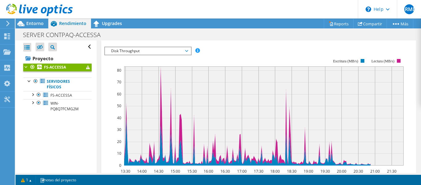
scroll to position [145, 0]
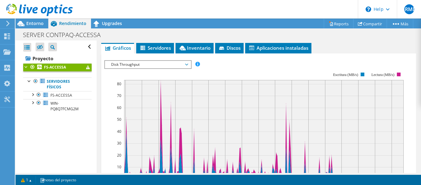
click at [184, 66] on span "Disk Throughput" at bounding box center [148, 64] width 80 height 7
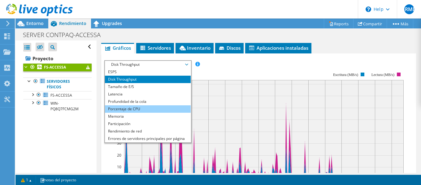
click at [140, 109] on li "Porcentaje de CPU" at bounding box center [148, 109] width 86 height 7
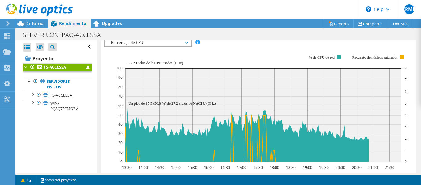
scroll to position [176, 0]
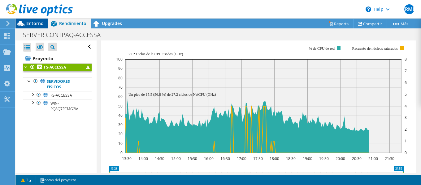
click at [34, 22] on span "Entorno" at bounding box center [34, 23] width 17 height 6
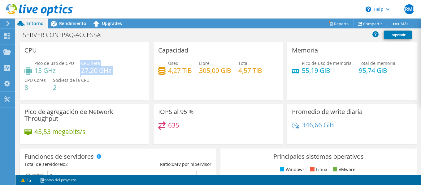
drag, startPoint x: 78, startPoint y: 69, endPoint x: 116, endPoint y: 72, distance: 38.2
click at [115, 72] on div "Pico de uso de CPU 15 GHz CPU neta 27,20 GHz CPU Cores 8 Sockets de la CPU 2" at bounding box center [84, 78] width 120 height 37
click at [124, 74] on div "Pico de uso de CPU 15 GHz CPU neta 27,20 GHz CPU Cores 8 Sockets de la CPU 2" at bounding box center [84, 78] width 120 height 37
drag, startPoint x: 78, startPoint y: 70, endPoint x: 124, endPoint y: 75, distance: 45.8
click at [124, 75] on div "Pico de uso de CPU 15 GHz CPU neta 27,20 GHz CPU Cores 8 Sockets de la CPU 2" at bounding box center [84, 78] width 120 height 37
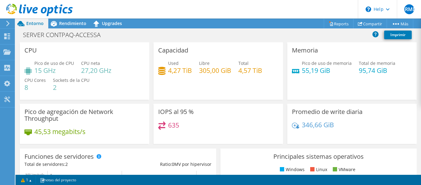
click at [127, 79] on div "Pico de uso de CPU 15 GHz CPU neta 27,20 GHz CPU Cores 8 Sockets de la CPU 2" at bounding box center [84, 78] width 120 height 37
drag, startPoint x: 81, startPoint y: 72, endPoint x: 111, endPoint y: 72, distance: 30.0
click at [111, 72] on div "Pico de uso de CPU 15 GHz CPU neta 27,20 GHz CPU Cores 8 Sockets de la CPU 2" at bounding box center [84, 78] width 120 height 37
click at [126, 81] on div "Pico de uso de CPU 15 GHz CPU neta 27,20 GHz CPU Cores 8 Sockets de la CPU 2" at bounding box center [84, 78] width 120 height 37
drag, startPoint x: 81, startPoint y: 70, endPoint x: 111, endPoint y: 73, distance: 30.2
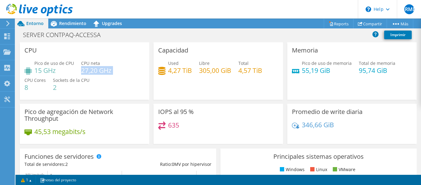
click at [111, 73] on div "Pico de uso de CPU 15 GHz CPU neta 27,20 GHz CPU Cores 8 Sockets de la CPU 2" at bounding box center [84, 78] width 120 height 37
click at [72, 25] on span "Rendimiento" at bounding box center [72, 23] width 27 height 6
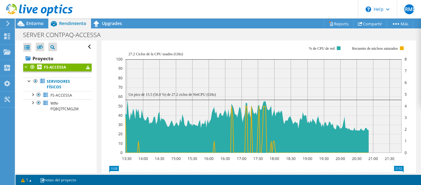
click at [127, 101] on rect at bounding box center [263, 106] width 276 height 94
click at [11, 33] on icon at bounding box center [6, 36] width 7 height 6
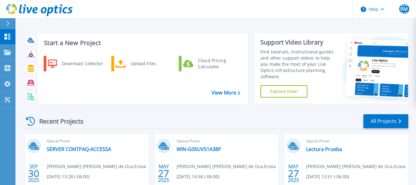
click at [12, 22] on div at bounding box center [11, 23] width 10 height 11
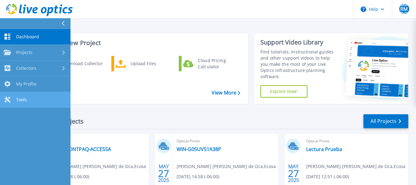
click at [29, 101] on link "Tools Tools" at bounding box center [35, 100] width 71 height 16
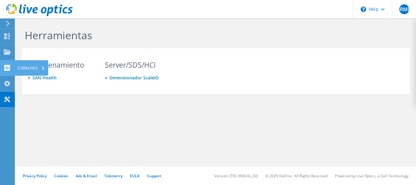
click at [7, 67] on use at bounding box center [7, 68] width 6 height 6
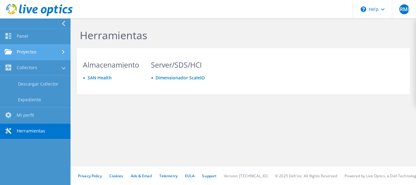
click at [51, 53] on link "Proyectos" at bounding box center [35, 53] width 71 height 16
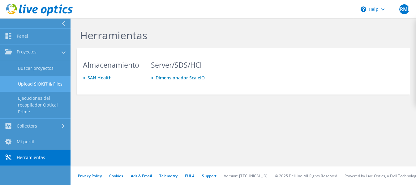
click at [33, 84] on link "Upload SIOKIT & Files" at bounding box center [35, 84] width 71 height 16
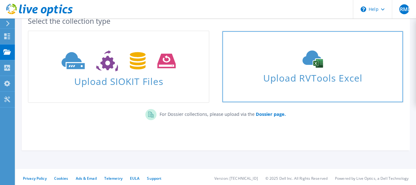
scroll to position [43, 0]
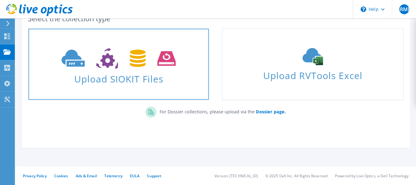
click at [116, 62] on icon at bounding box center [119, 58] width 114 height 21
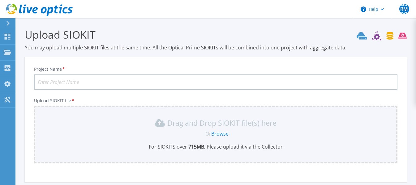
scroll to position [31, 0]
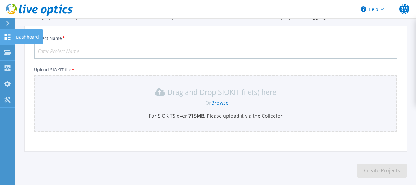
click at [7, 35] on icon at bounding box center [8, 37] width 6 height 6
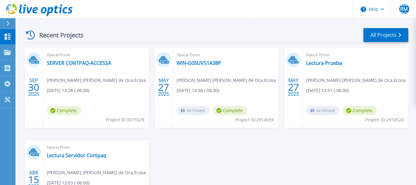
scroll to position [93, 0]
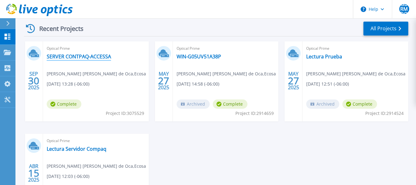
click at [73, 59] on link "SERVER CONTPAQ-ACCESSA" at bounding box center [79, 57] width 64 height 6
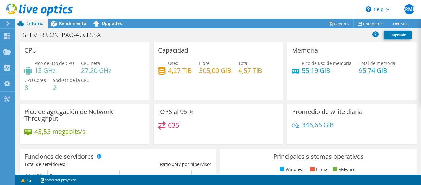
click at [70, 54] on div "CPU Pico de uso de CPU 15 GHz CPU neta 27,20 GHz CPU Cores 8 Sockets de la CPU 2" at bounding box center [84, 71] width 129 height 58
click at [77, 24] on span "Rendimiento" at bounding box center [72, 23] width 27 height 6
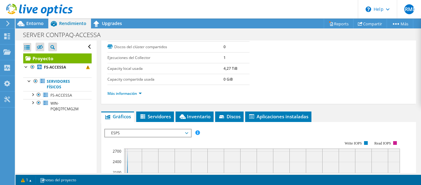
scroll to position [93, 0]
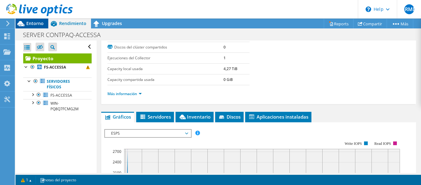
click at [20, 24] on icon at bounding box center [20, 23] width 7 height 5
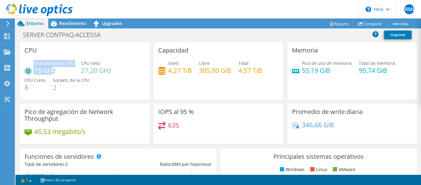
drag, startPoint x: 34, startPoint y: 71, endPoint x: 54, endPoint y: 70, distance: 19.8
click at [54, 70] on div "Pico de uso de CPU 15 GHz" at bounding box center [49, 67] width 50 height 14
click at [108, 89] on div "Pico de uso de CPU 15 GHz CPU neta 27,20 GHz CPU Cores 8 Sockets de la CPU 2" at bounding box center [84, 78] width 120 height 37
drag, startPoint x: 35, startPoint y: 70, endPoint x: 56, endPoint y: 69, distance: 21.4
click at [56, 69] on h4 "15 GHz" at bounding box center [54, 70] width 40 height 7
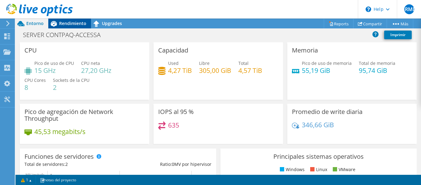
click at [63, 22] on span "Rendimiento" at bounding box center [72, 23] width 27 height 6
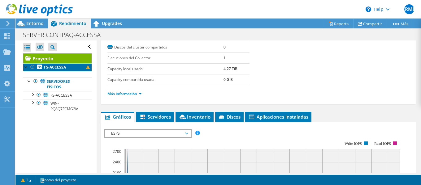
click at [63, 67] on b "FS-ACCESSA" at bounding box center [55, 67] width 22 height 5
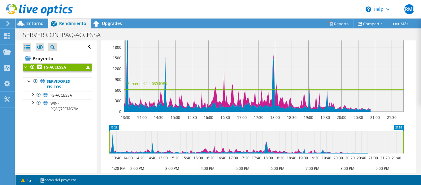
scroll to position [155, 0]
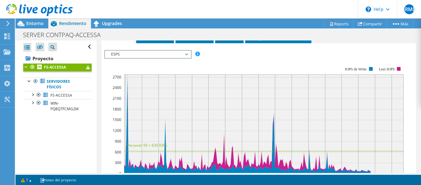
click at [187, 56] on span "ESPS" at bounding box center [148, 54] width 80 height 7
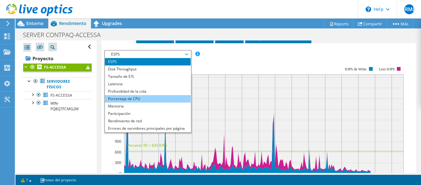
click at [141, 100] on li "Porcentaje de CPU" at bounding box center [148, 98] width 86 height 7
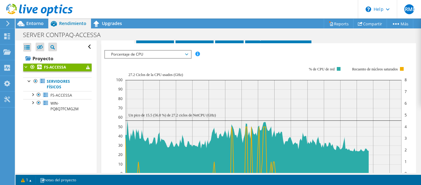
drag, startPoint x: 145, startPoint y: 117, endPoint x: 148, endPoint y: 119, distance: 4.0
click at [148, 119] on icon "13:30 14:00 14:30 15:00 15:30 16:00 16:30 17:00 17:30 18:00 18:30 19:00 19:30 2…" at bounding box center [256, 121] width 304 height 124
click at [152, 52] on span "Porcentaje de CPU" at bounding box center [148, 54] width 80 height 7
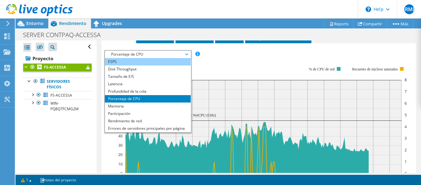
click at [146, 62] on li "ESPS" at bounding box center [148, 61] width 86 height 7
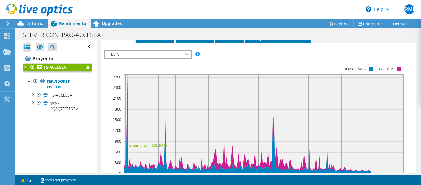
scroll to position [217, 0]
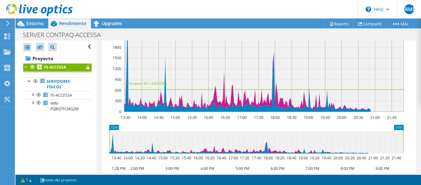
click at [147, 81] on text "Percentil 95 = 635 IOPS" at bounding box center [147, 83] width 40 height 5
drag, startPoint x: 152, startPoint y: 83, endPoint x: 158, endPoint y: 83, distance: 6.5
click at [158, 83] on text "Percentil 95 = 635 IOPS" at bounding box center [147, 83] width 40 height 5
drag, startPoint x: 151, startPoint y: 84, endPoint x: 157, endPoint y: 83, distance: 6.2
click at [157, 83] on text "Percentil 95 = 635 IOPS" at bounding box center [147, 83] width 40 height 5
